Goal: Task Accomplishment & Management: Complete application form

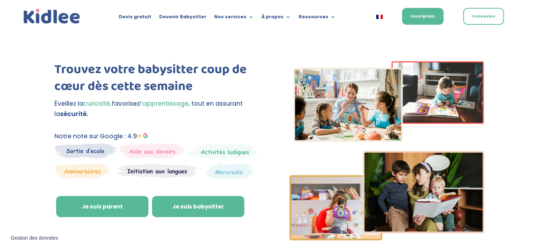
click at [200, 208] on link "Je suis babysitter" at bounding box center [198, 206] width 92 height 21
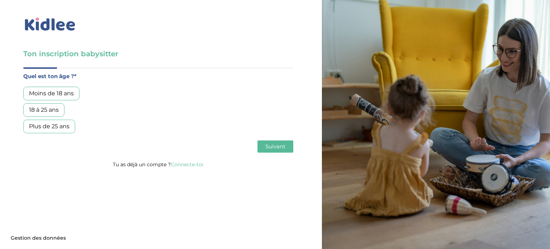
click at [50, 110] on div "18 à 25 ans" at bounding box center [43, 110] width 41 height 14
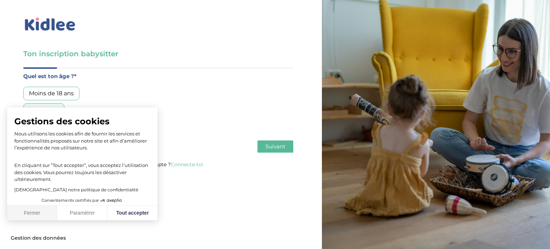
click at [52, 216] on button "Fermer" at bounding box center [32, 212] width 50 height 15
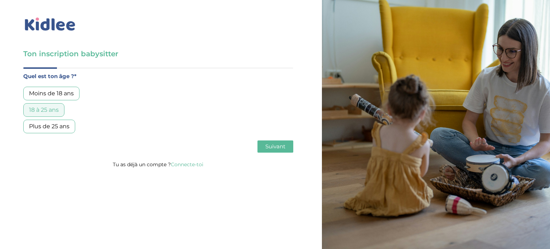
click at [283, 151] on button "Suivant" at bounding box center [275, 146] width 36 height 12
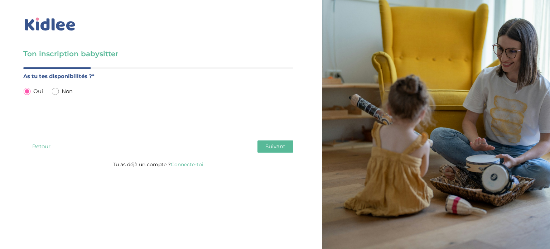
click at [283, 151] on button "Suivant" at bounding box center [275, 146] width 36 height 12
